Goal: Book appointment/travel/reservation

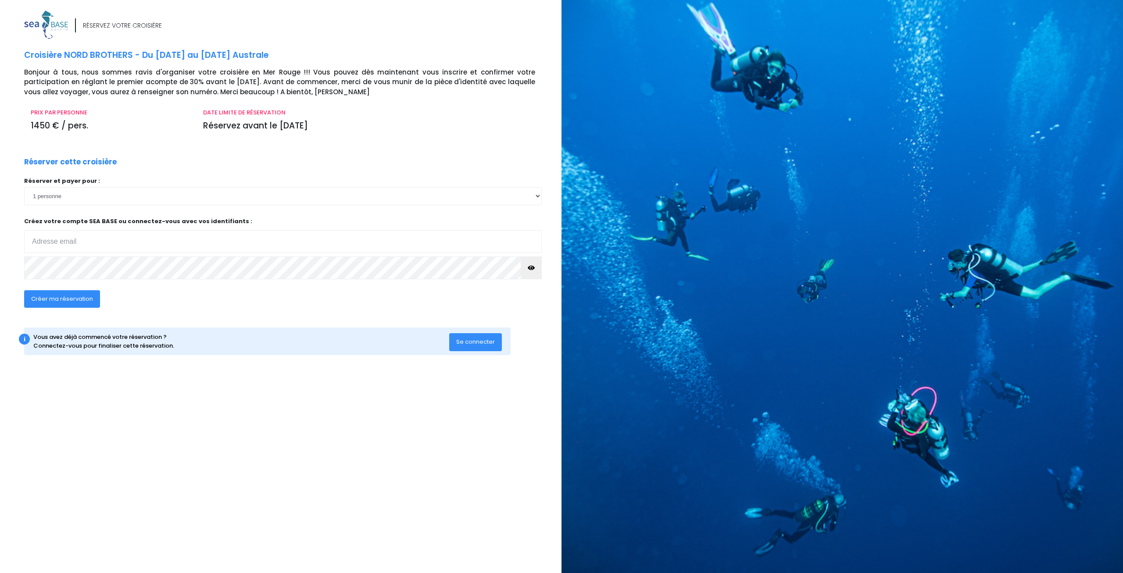
click at [125, 236] on input "email" at bounding box center [283, 241] width 518 height 23
type input "cedric.boschard@itech.fr"
click at [53, 301] on span "Créer ma réservation" at bounding box center [62, 299] width 62 height 8
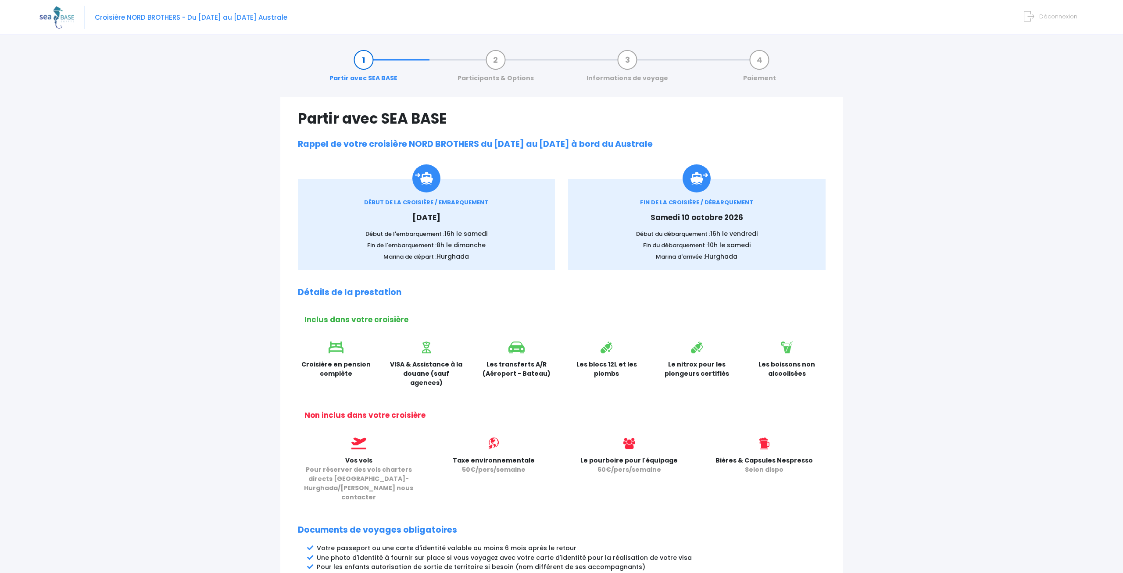
click at [201, 269] on div "Partir avec SEA BASE Participants & Options Informations de voyage Paiement Par…" at bounding box center [561, 426] width 1044 height 771
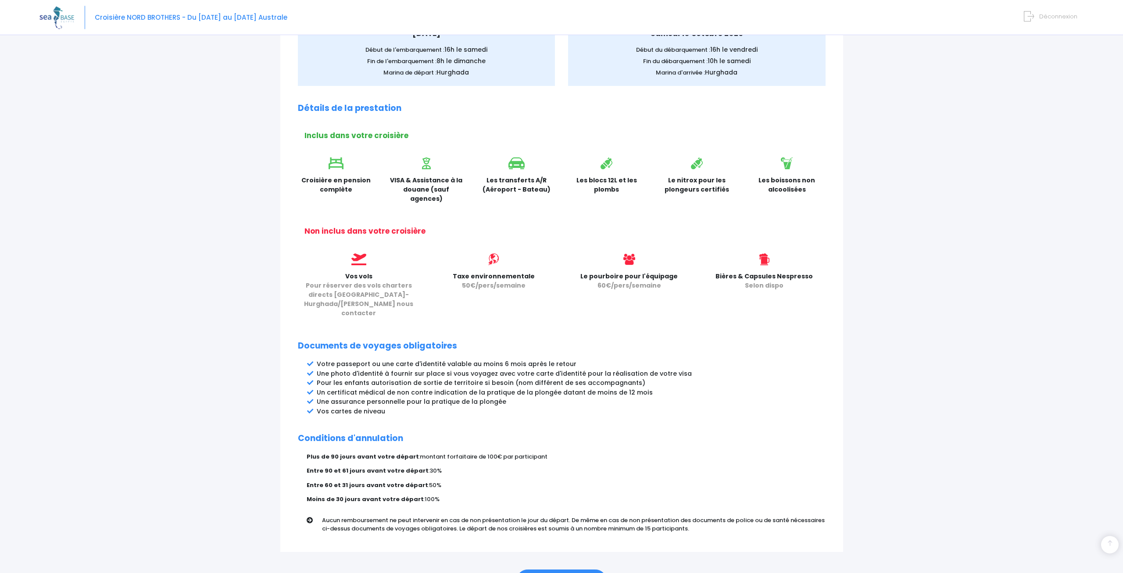
scroll to position [220, 0]
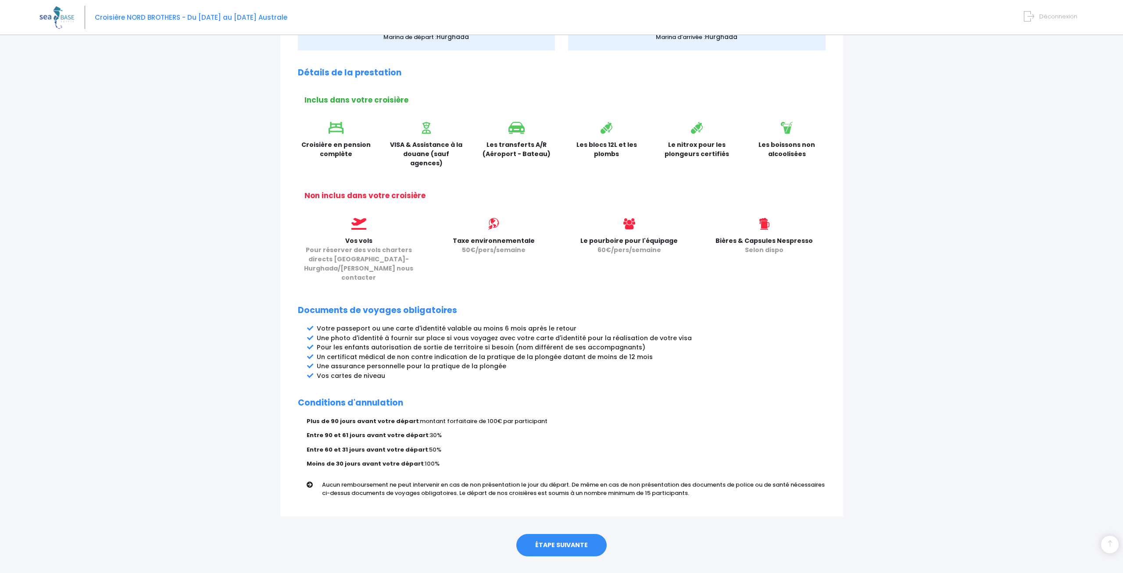
click at [579, 534] on link "ÉTAPE SUIVANTE" at bounding box center [561, 545] width 90 height 23
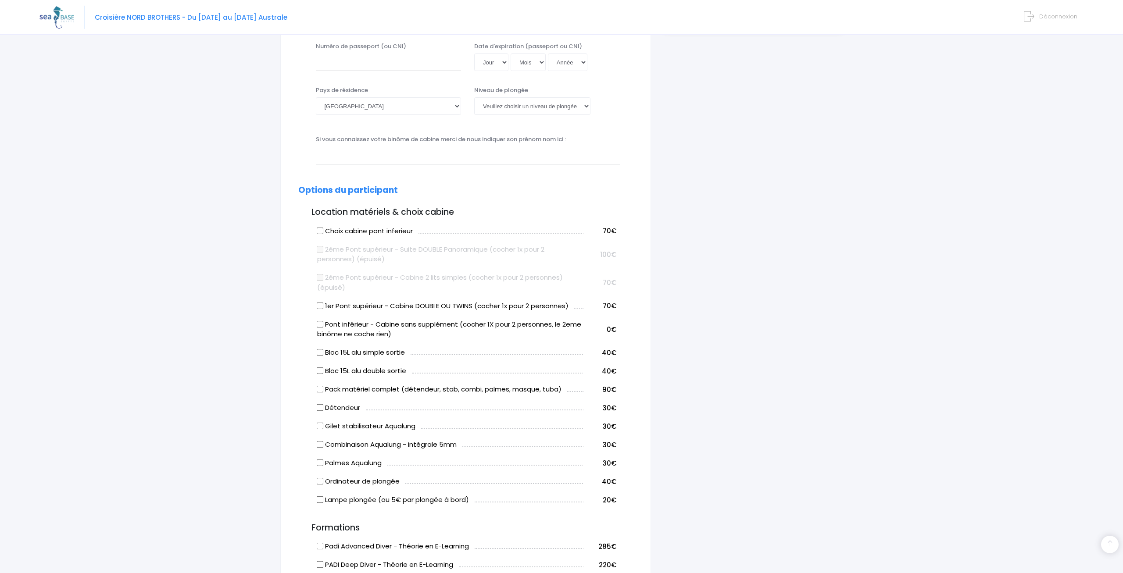
scroll to position [268, 0]
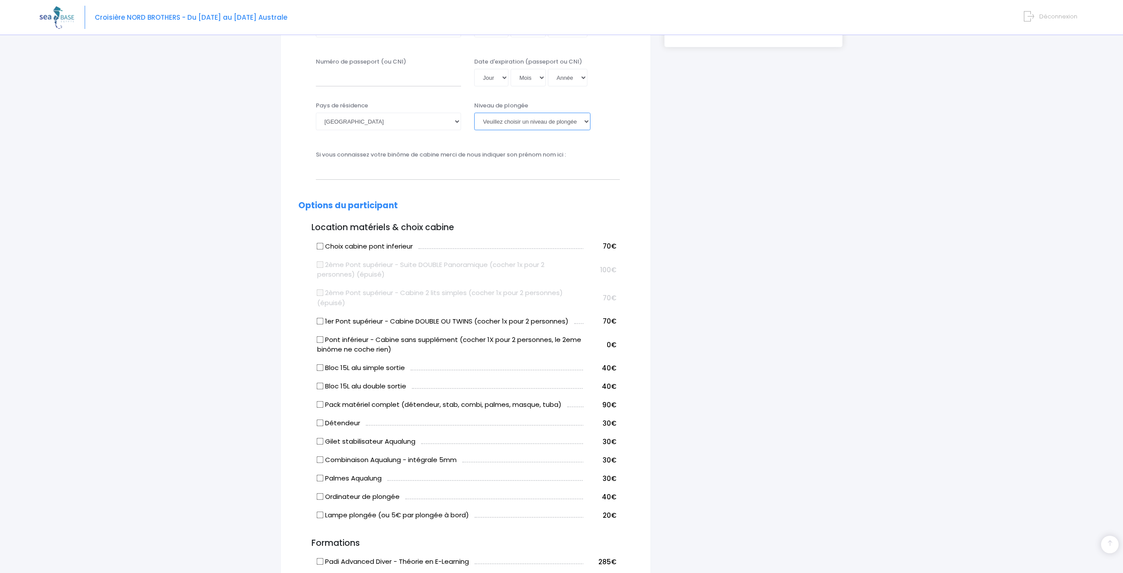
click at [474, 113] on select "Veuillez choisir un niveau de plongée Non plongeur Junior OW diver Adventure OW…" at bounding box center [532, 122] width 116 height 18
select select "PA40"
click option "PA40" at bounding box center [0, 0] width 0 height 0
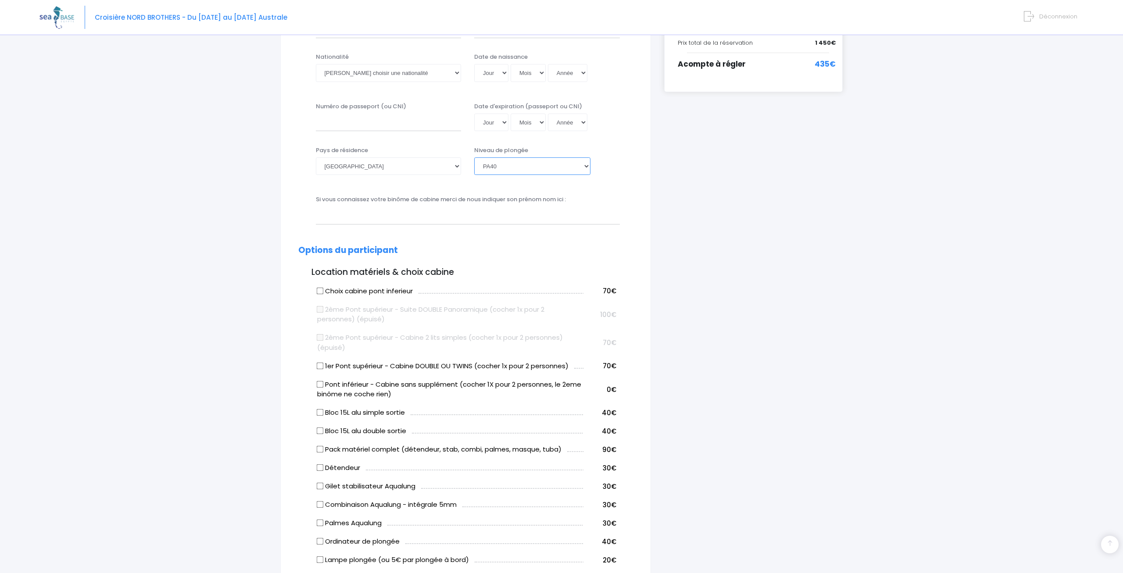
click at [474, 157] on select "Veuillez choisir un niveau de plongée Non plongeur Junior OW diver Adventure OW…" at bounding box center [532, 166] width 116 height 18
click at [547, 163] on select "Veuillez choisir un niveau de plongée Non plongeur Junior OW diver Adventure OW…" at bounding box center [532, 166] width 116 height 18
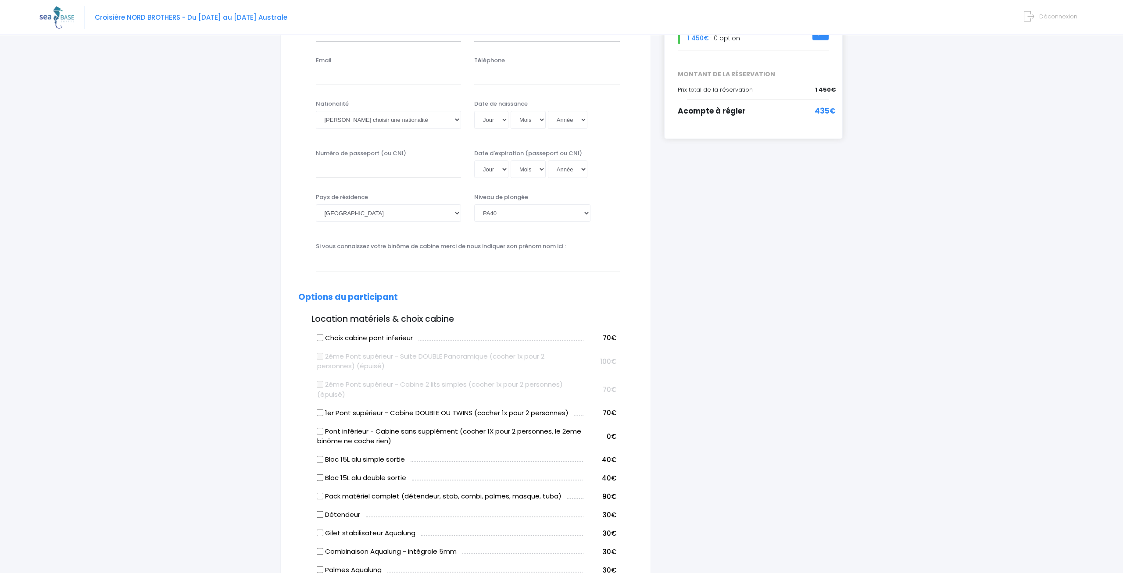
scroll to position [268, 0]
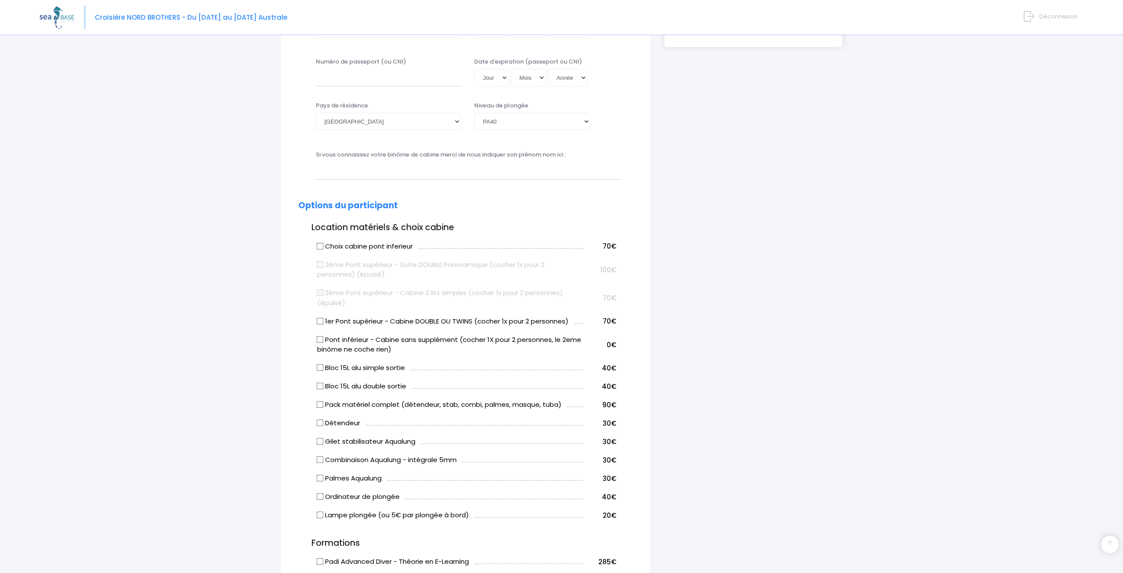
click at [481, 323] on label "1er Pont supérieur - Cabine DOUBLE OU TWINS (cocher 1x pour 2 personnes)" at bounding box center [442, 322] width 251 height 10
click at [323, 323] on input "1er Pont supérieur - Cabine DOUBLE OU TWINS (cocher 1x pour 2 personnes)" at bounding box center [319, 321] width 7 height 7
checkbox input "true"
click at [800, 325] on div "i Complétez votre réservation et réglez l'acompte avant le 28/09/2025 Récapitul…" at bounding box center [754, 418] width 192 height 1181
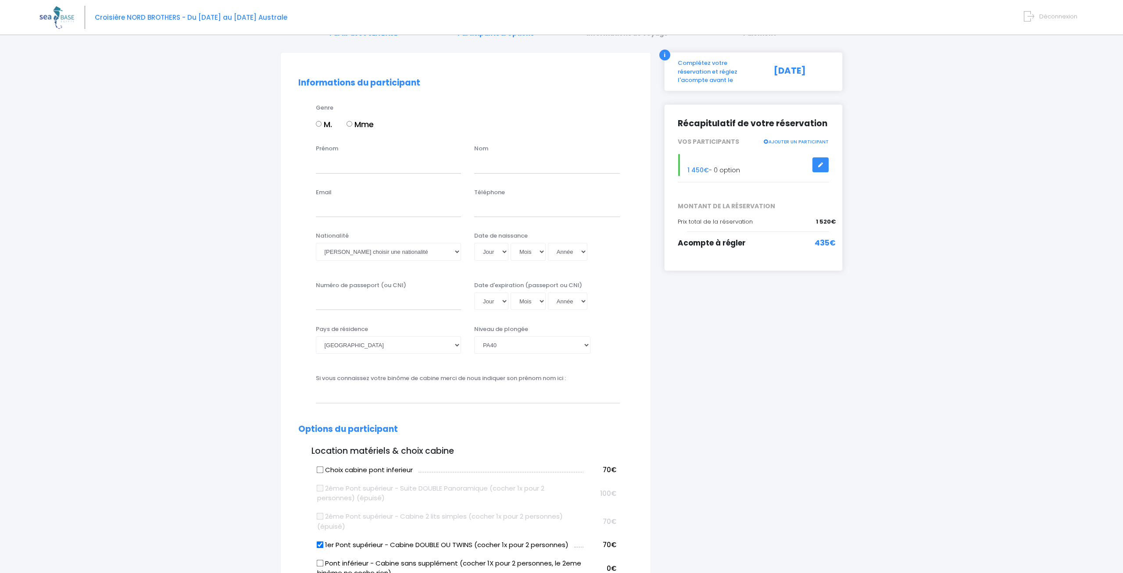
scroll to position [0, 0]
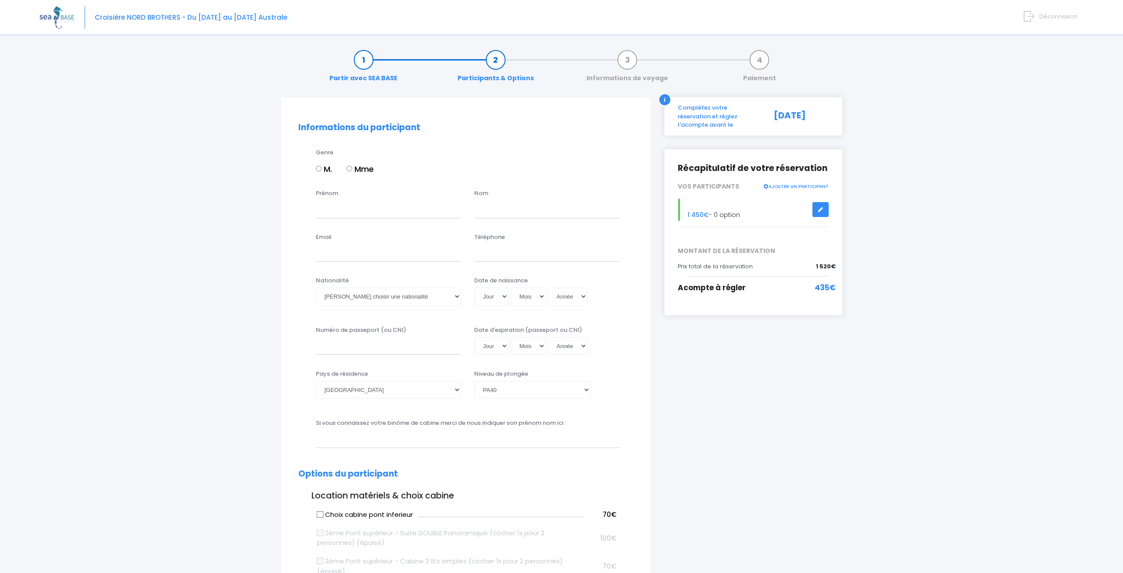
click at [321, 170] on input "M." at bounding box center [319, 169] width 6 height 6
radio input "true"
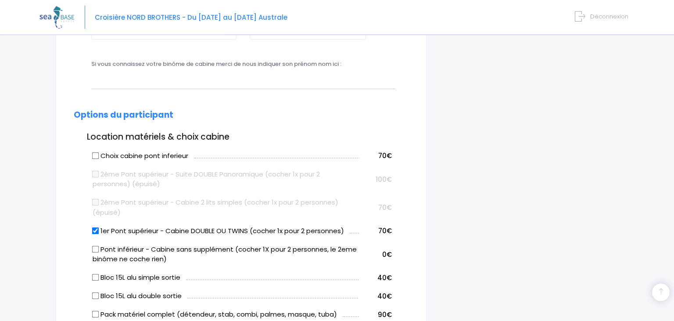
scroll to position [291, 0]
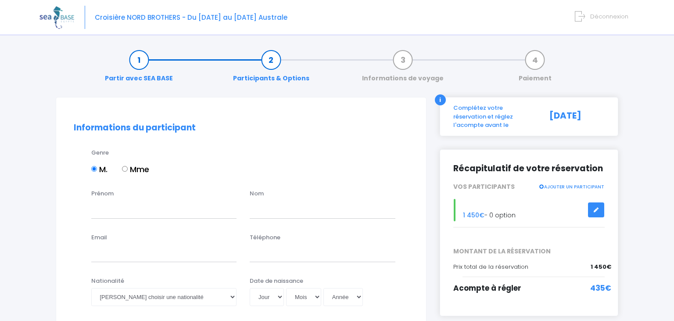
select select "PA40"
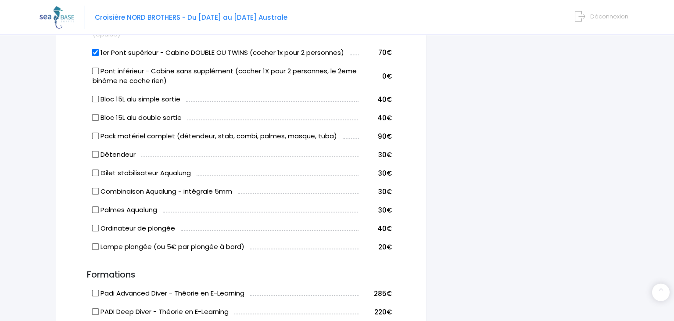
scroll to position [541, 0]
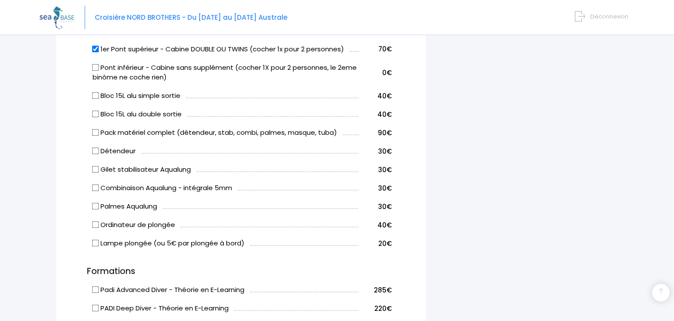
click at [96, 47] on input "1er Pont supérieur - Cabine DOUBLE OU TWINS (cocher 1x pour 2 personnes)" at bounding box center [95, 48] width 7 height 7
checkbox input "false"
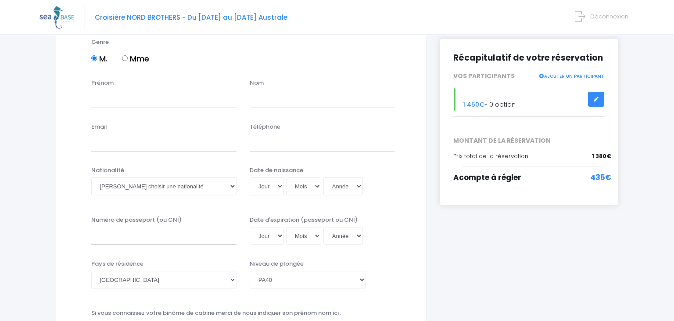
scroll to position [125, 0]
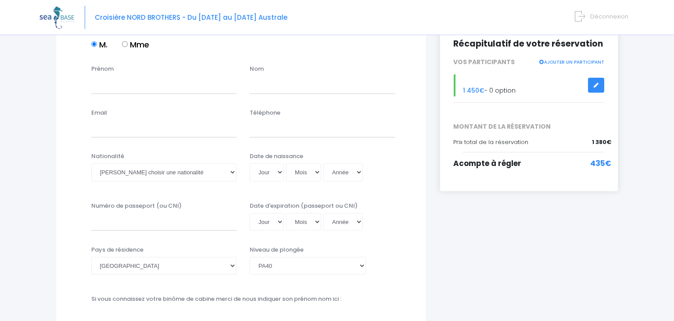
click at [596, 81] on link at bounding box center [596, 85] width 17 height 15
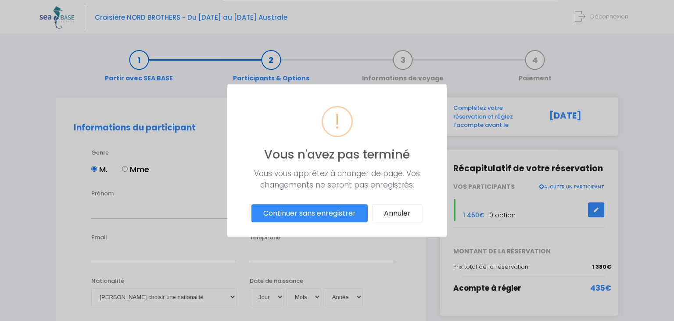
scroll to position [0, 0]
click at [405, 217] on button "Annuler" at bounding box center [397, 213] width 50 height 18
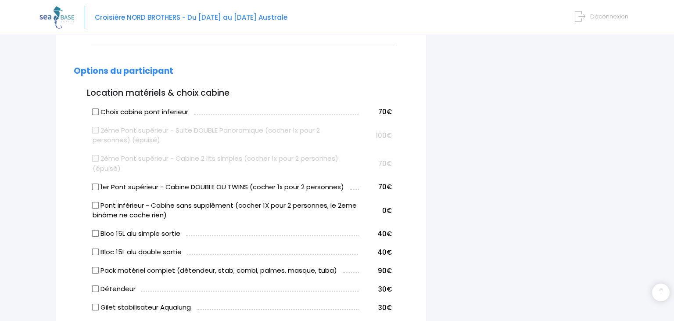
scroll to position [408, 0]
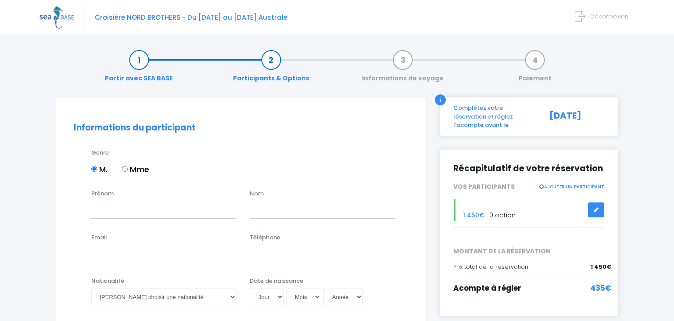
select select "PA40"
